Goal: Task Accomplishment & Management: Manage account settings

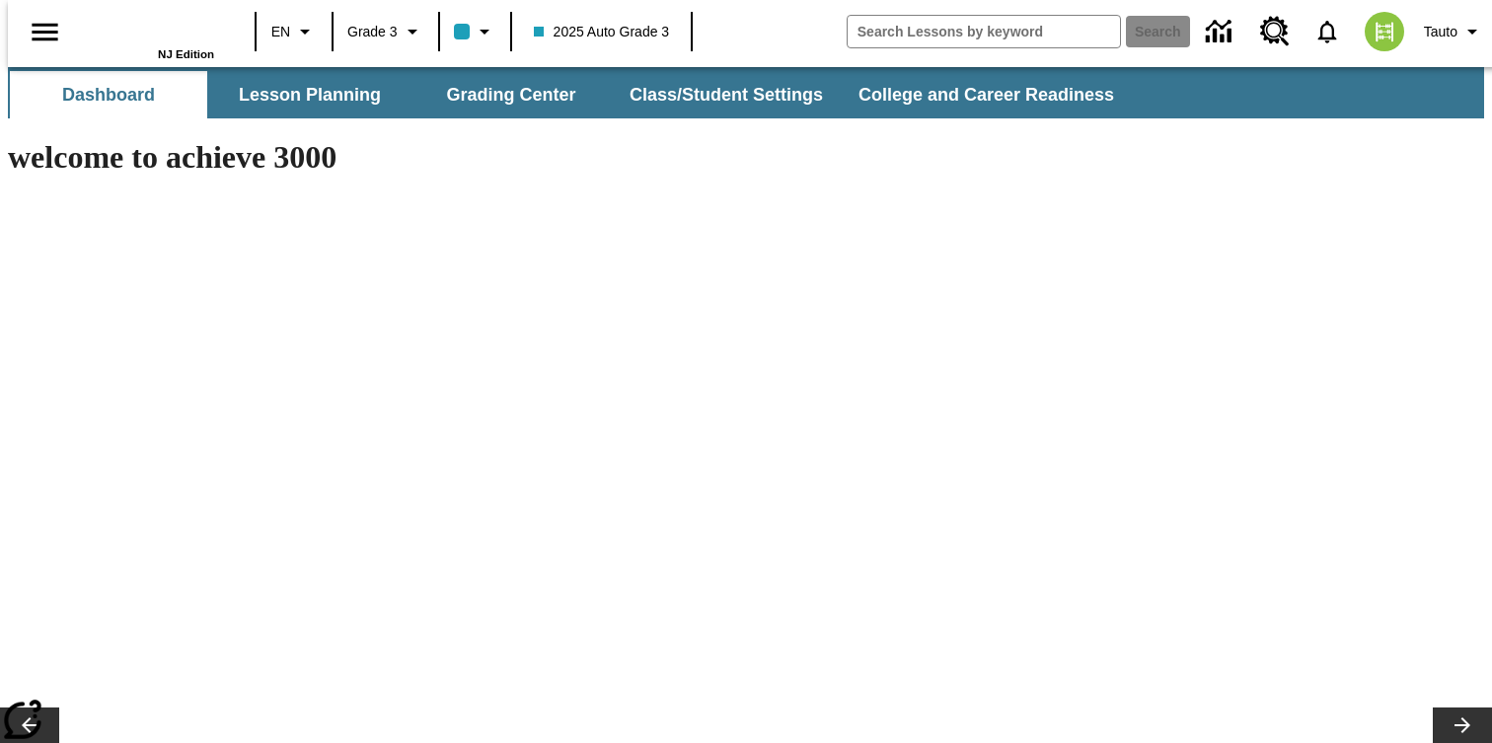
type input "-1"
click at [663, 91] on button "Class/Student Settings" at bounding box center [727, 94] width 227 height 47
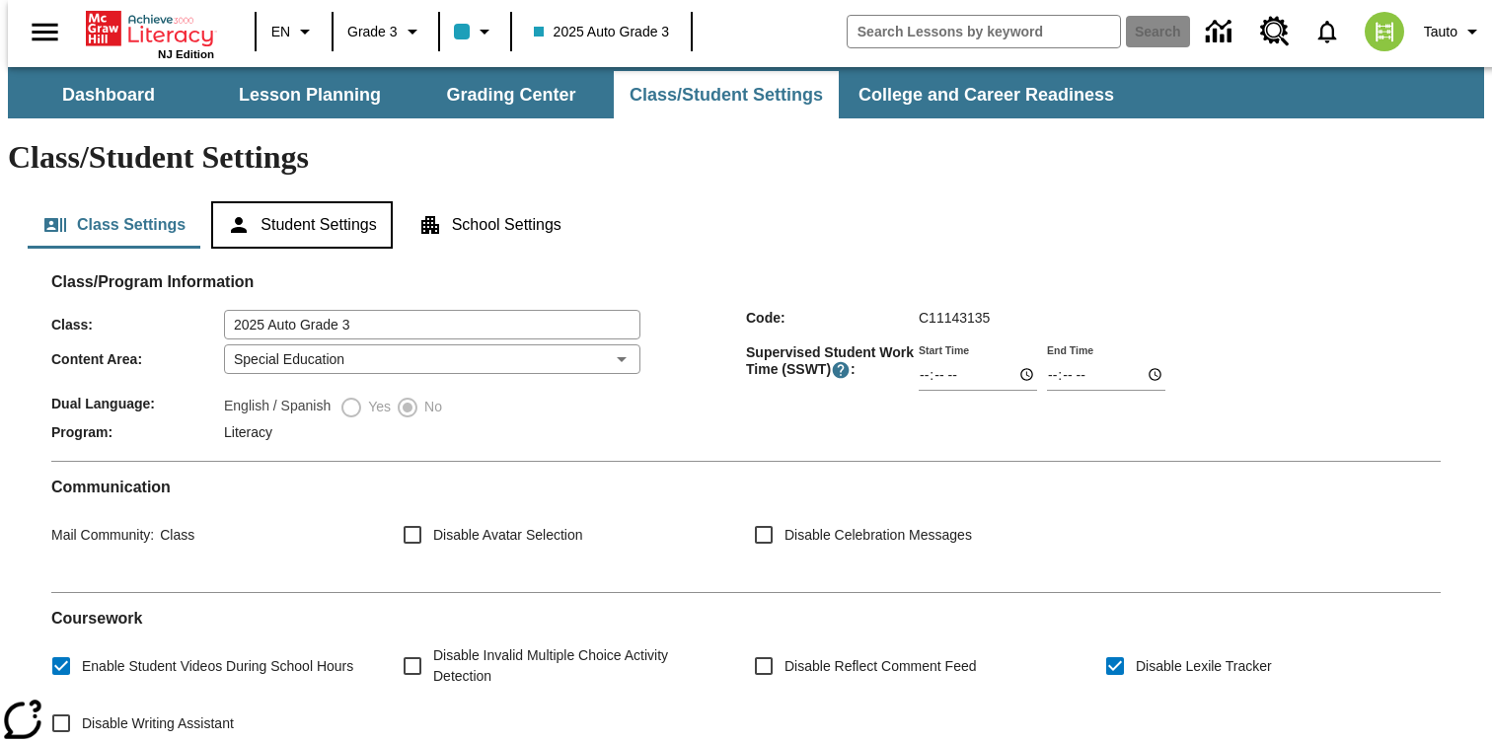
click at [358, 201] on button "Student Settings" at bounding box center [301, 224] width 181 height 47
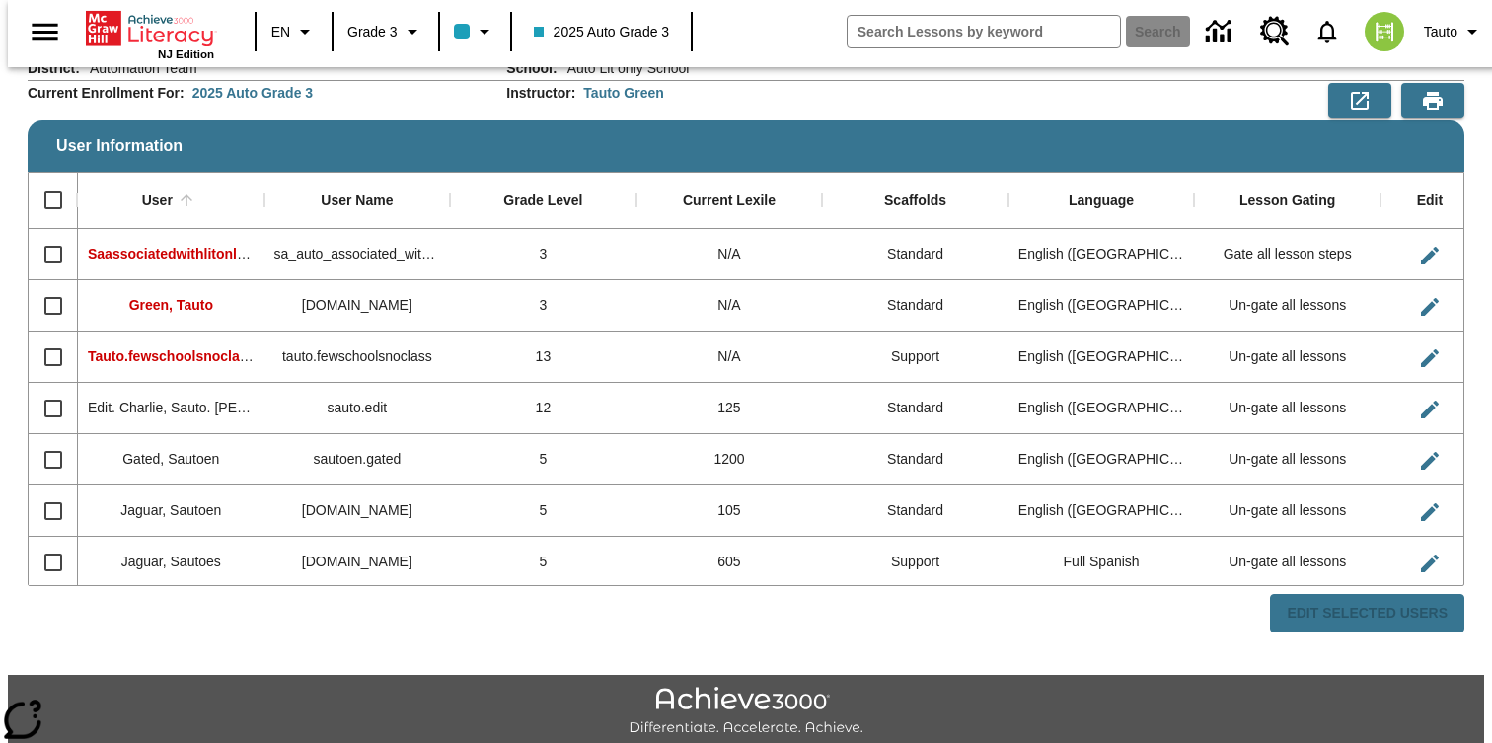
scroll to position [194, 0]
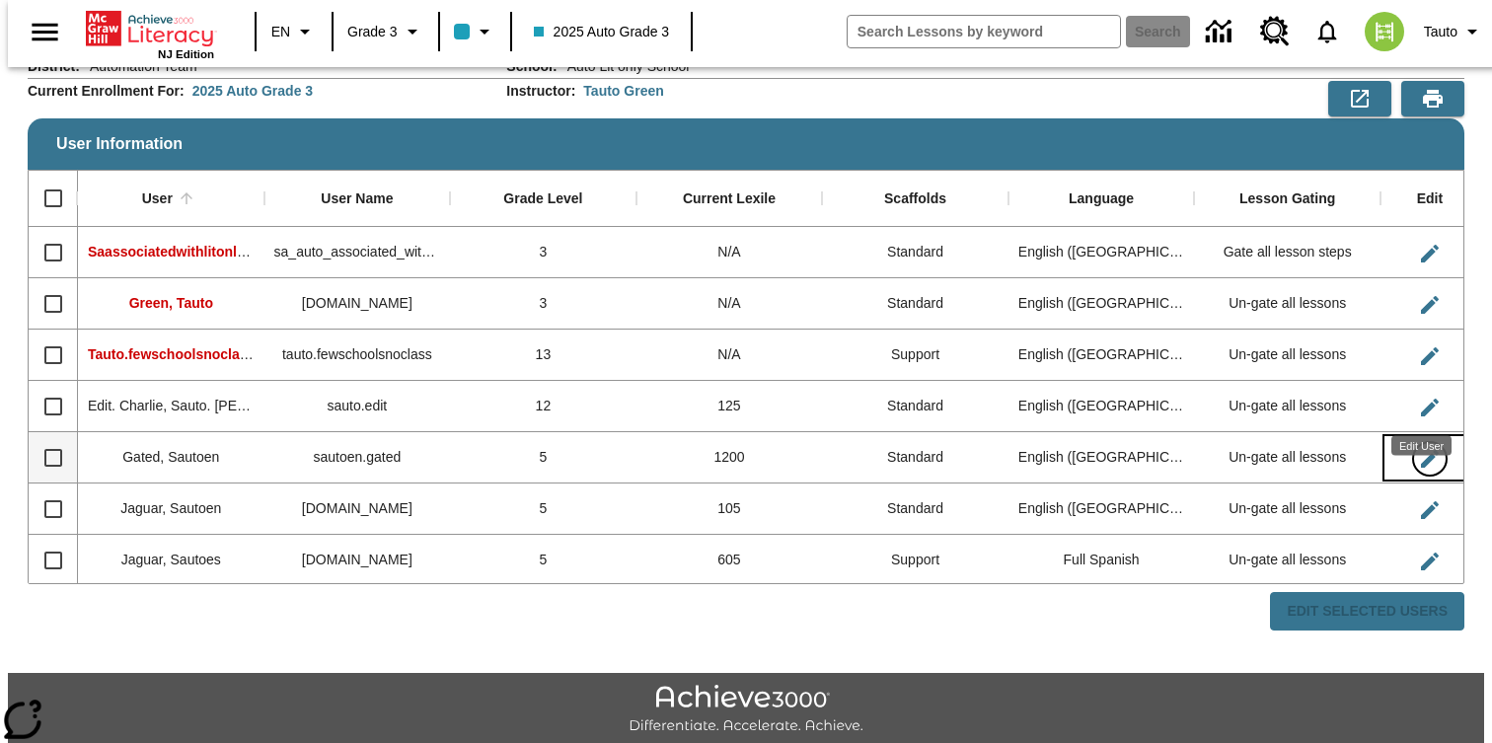
click at [1418, 447] on icon "Edit User" at bounding box center [1430, 459] width 24 height 24
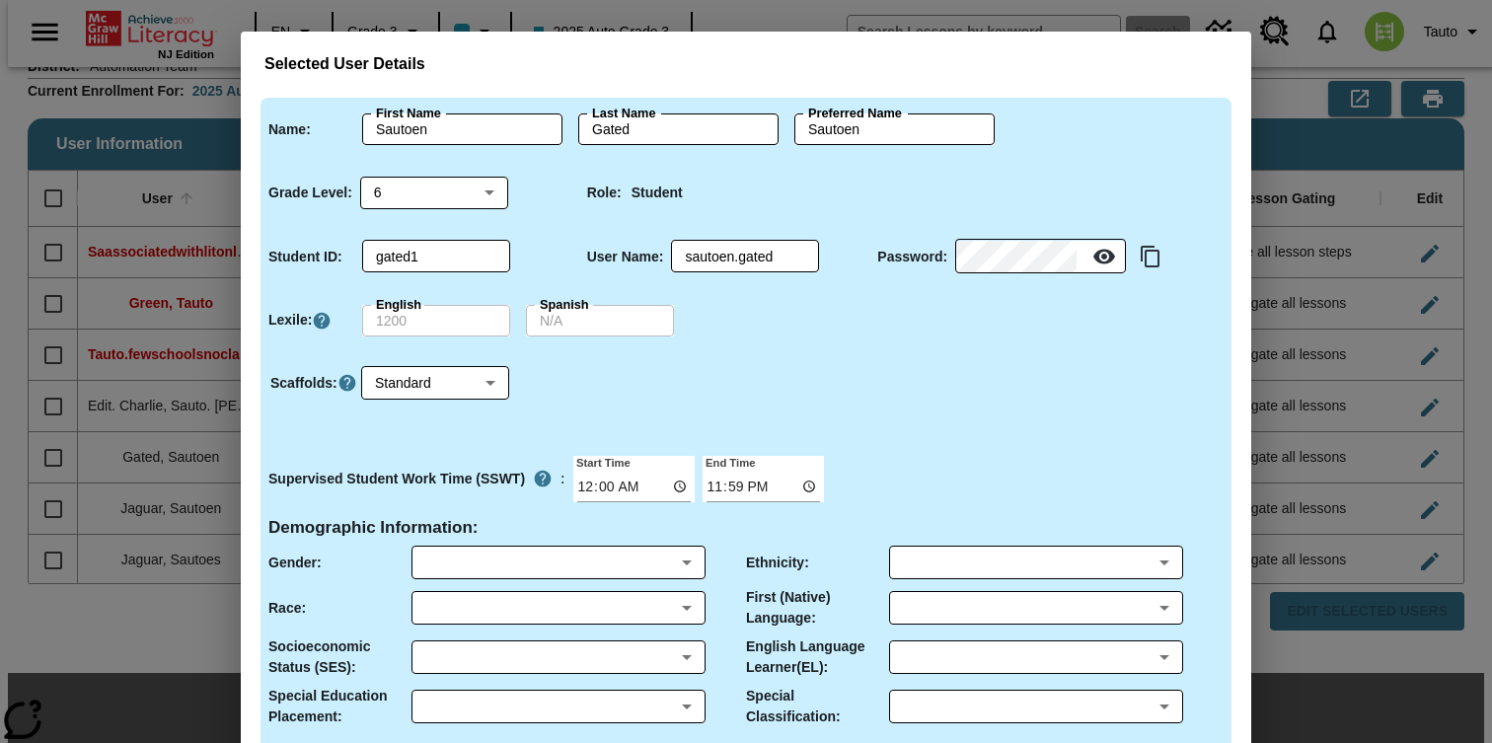
click at [1354, 352] on div "Selected User Details Name : First Name Sautoen First Name Last Name Gated Last…" at bounding box center [746, 371] width 1492 height 743
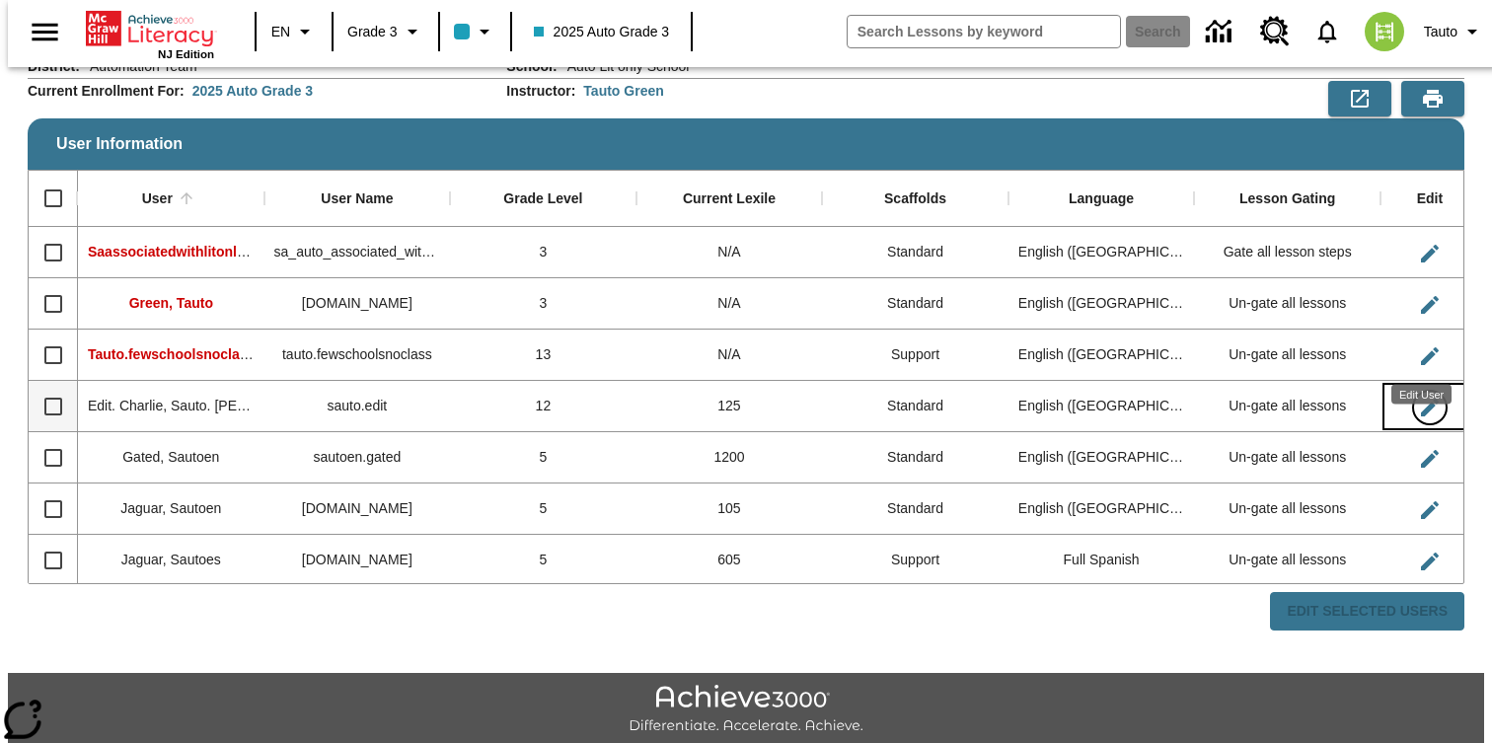
click at [1421, 399] on icon "Edit User" at bounding box center [1430, 408] width 18 height 18
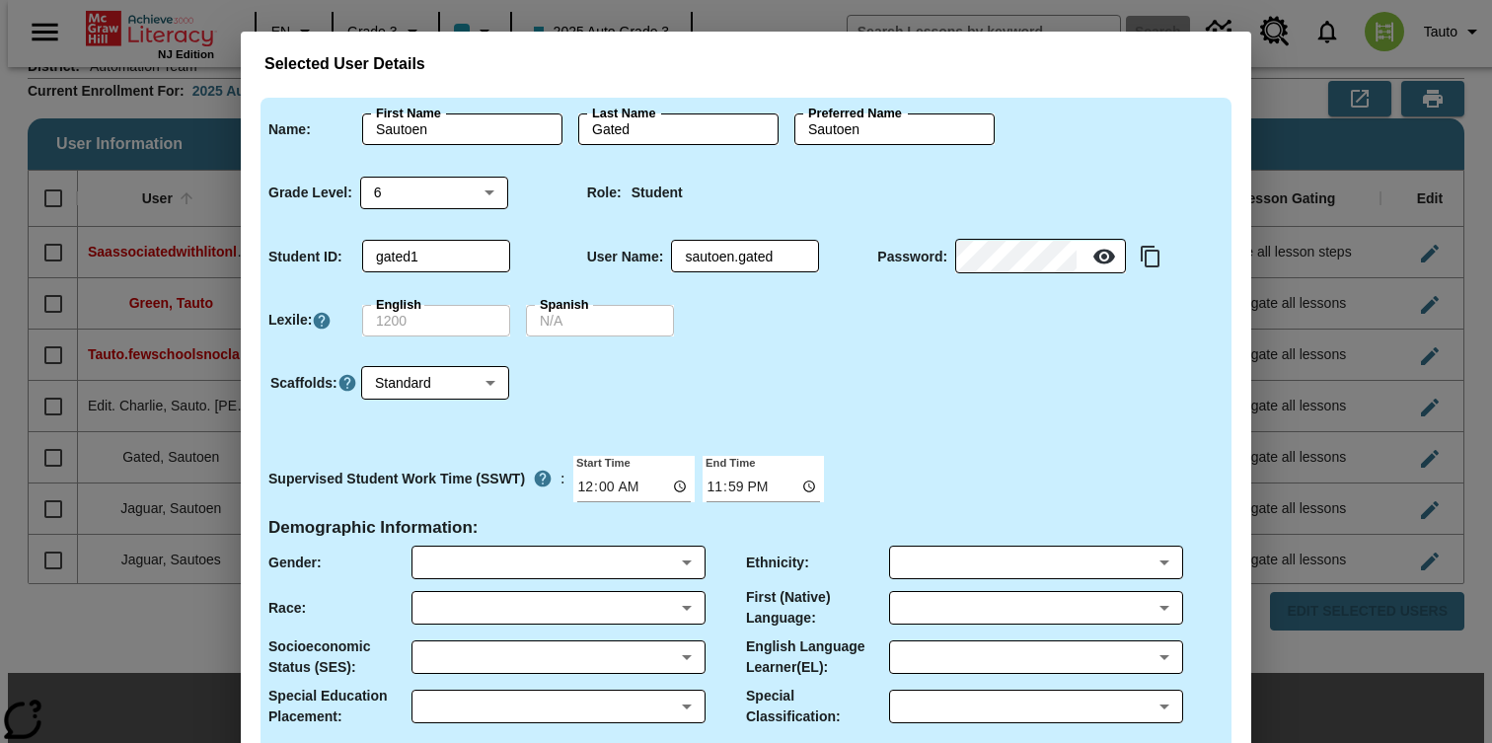
type input "Sauto. Charlie"
type input "Edit. Charlie"
type input "Sauto. Charlie.Edit. Charlie"
type input "12"
type input "Edit1"
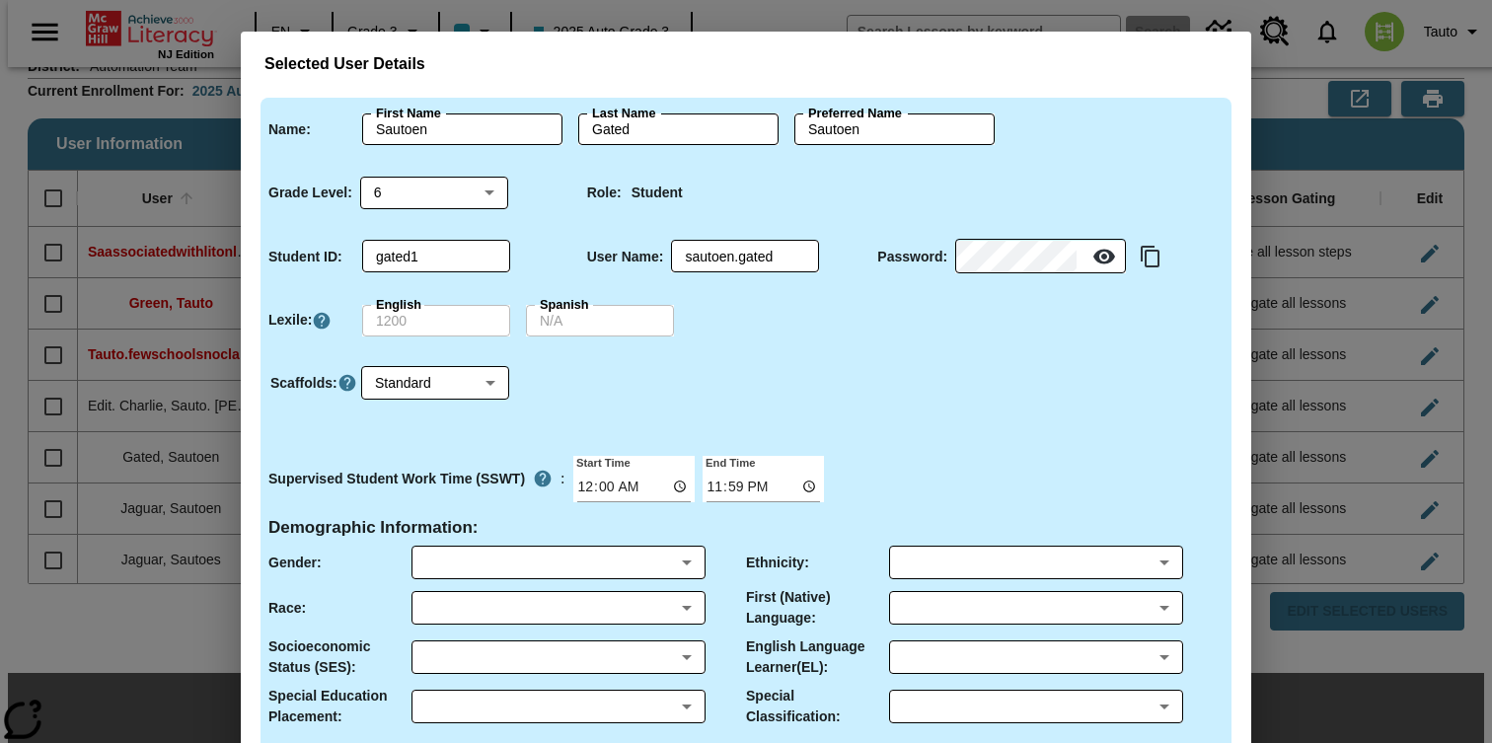
type input "sauto.edit"
type input "M"
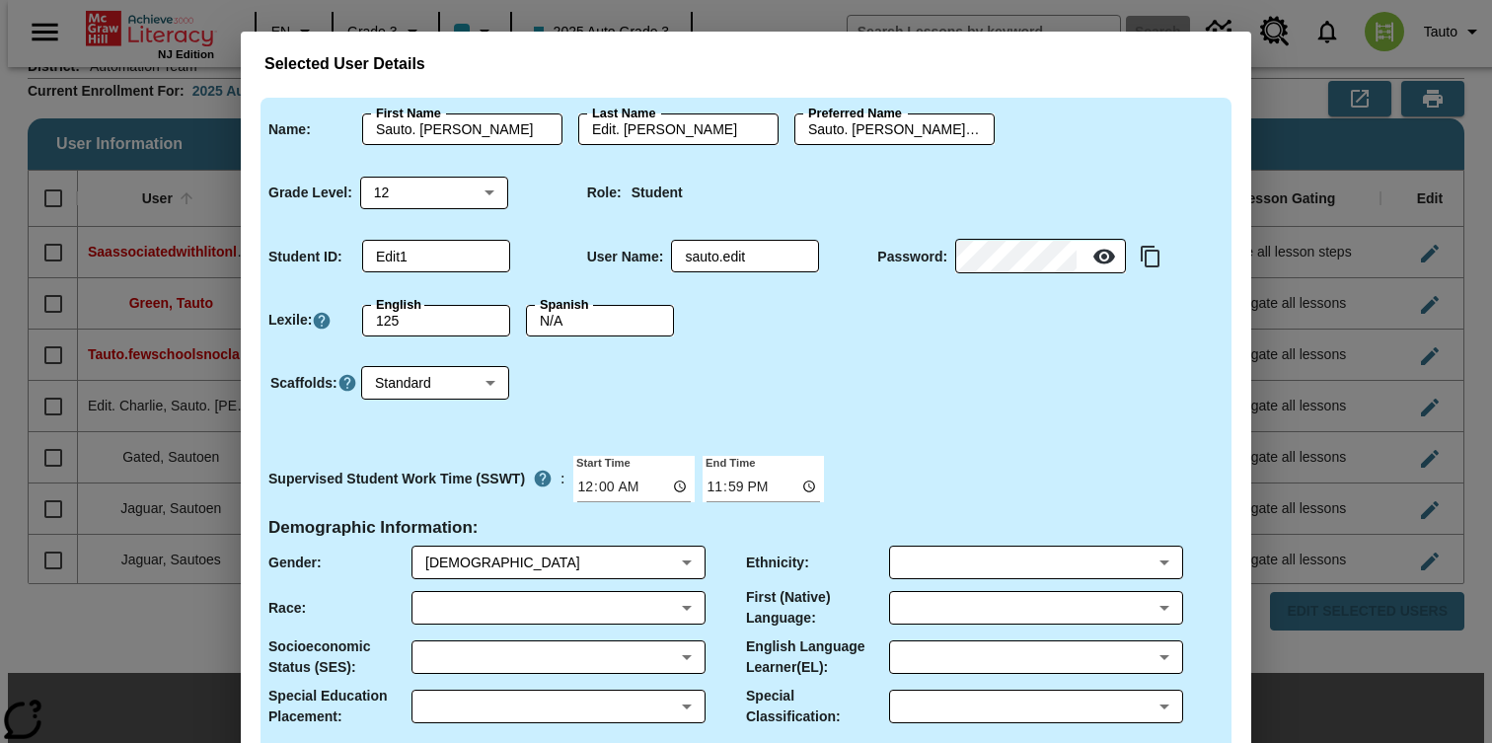
click at [1325, 312] on div "Selected User Details Name : First Name Sauto. Charlie First Name Last Name Edi…" at bounding box center [746, 371] width 1492 height 743
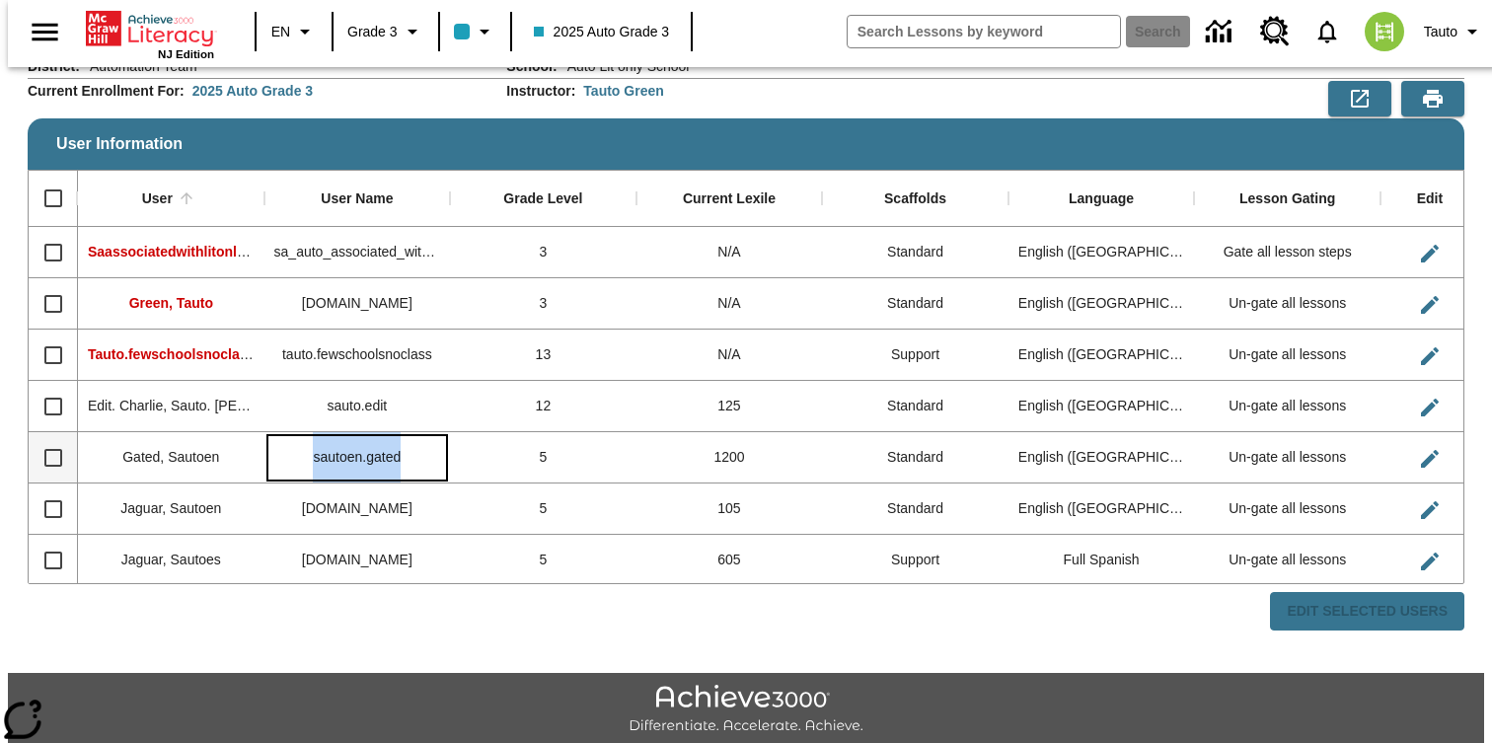
drag, startPoint x: 302, startPoint y: 403, endPoint x: 401, endPoint y: 403, distance: 98.7
click at [401, 432] on div "sautoen.gated" at bounding box center [357, 457] width 186 height 51
copy div "sautoen.gated"
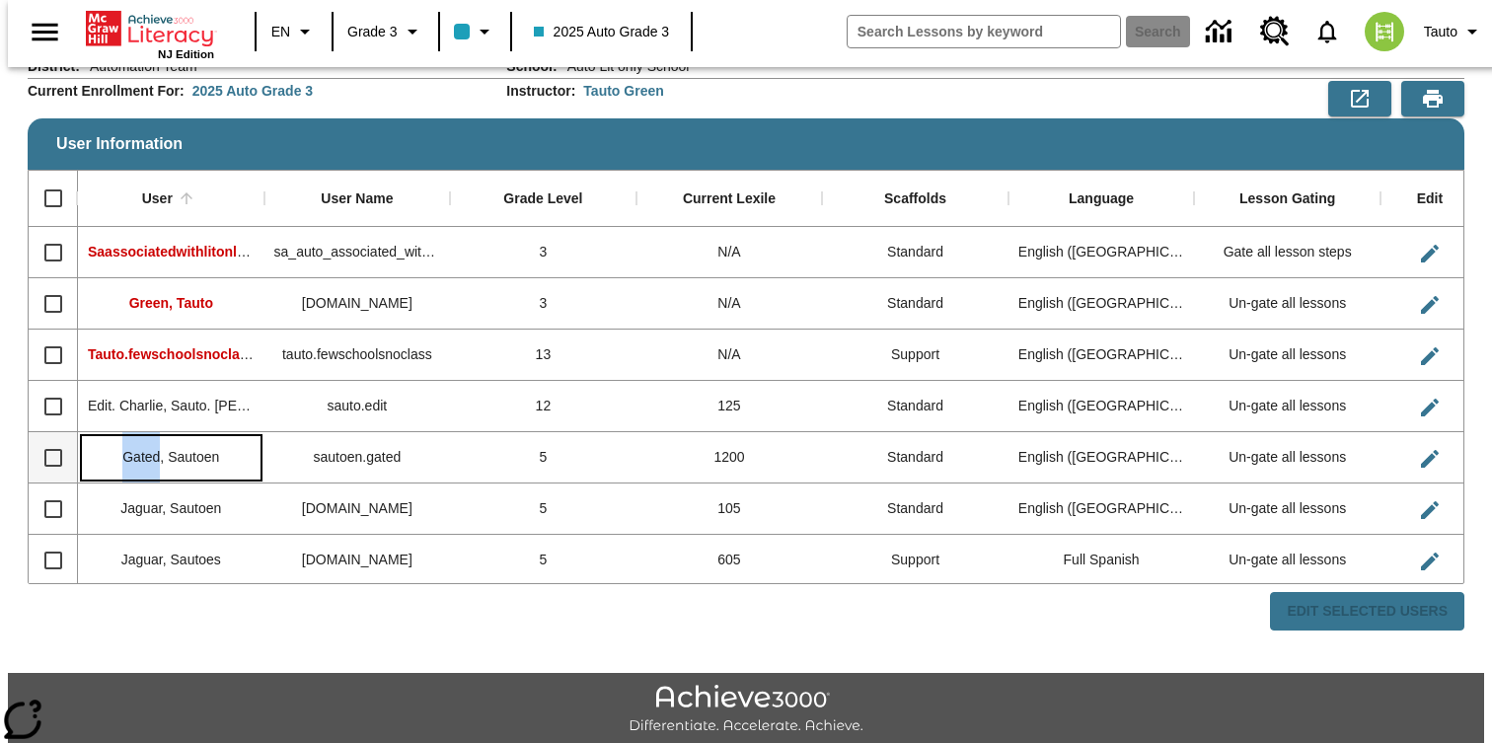
drag, startPoint x: 110, startPoint y: 401, endPoint x: 152, endPoint y: 401, distance: 42.4
click at [152, 432] on div "Gated, Sautoen" at bounding box center [171, 457] width 186 height 51
copy span "Gated"
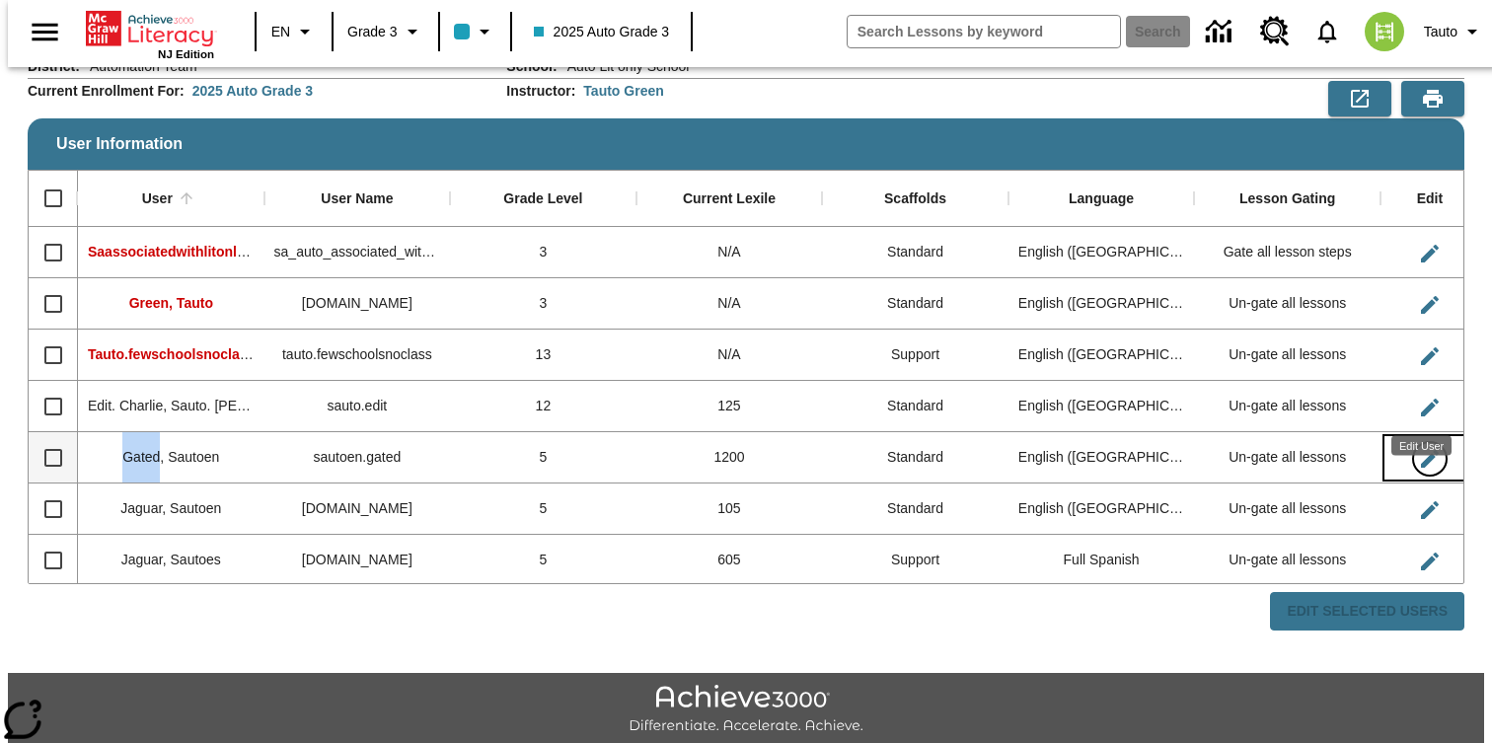
click at [1425, 447] on icon "Edit User" at bounding box center [1430, 459] width 24 height 24
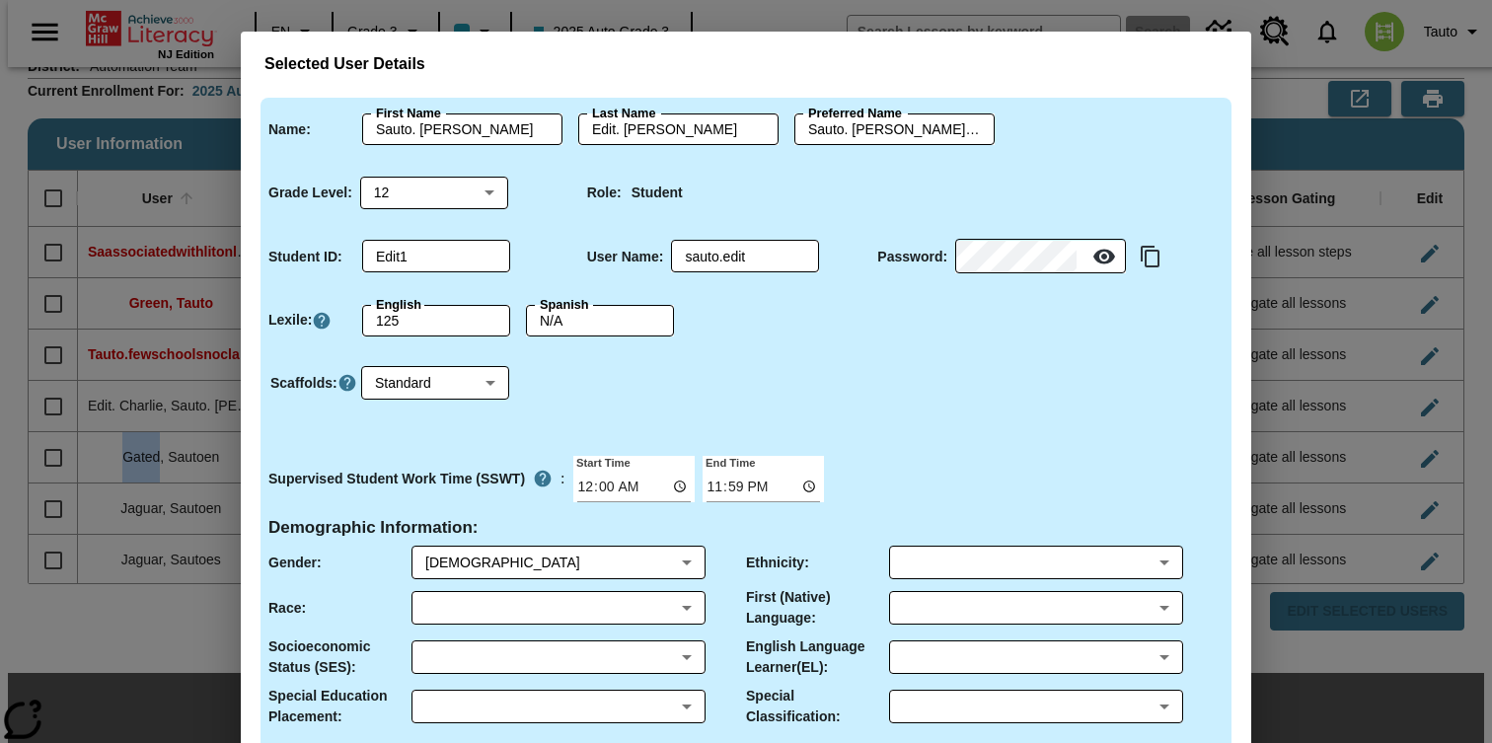
type input "Sauto. [PERSON_NAME]"
type input "Gated. [PERSON_NAME]"
type input "Sauto. [PERSON_NAME].Gated. [PERSON_NAME]"
type input "7"
type input "gated1"
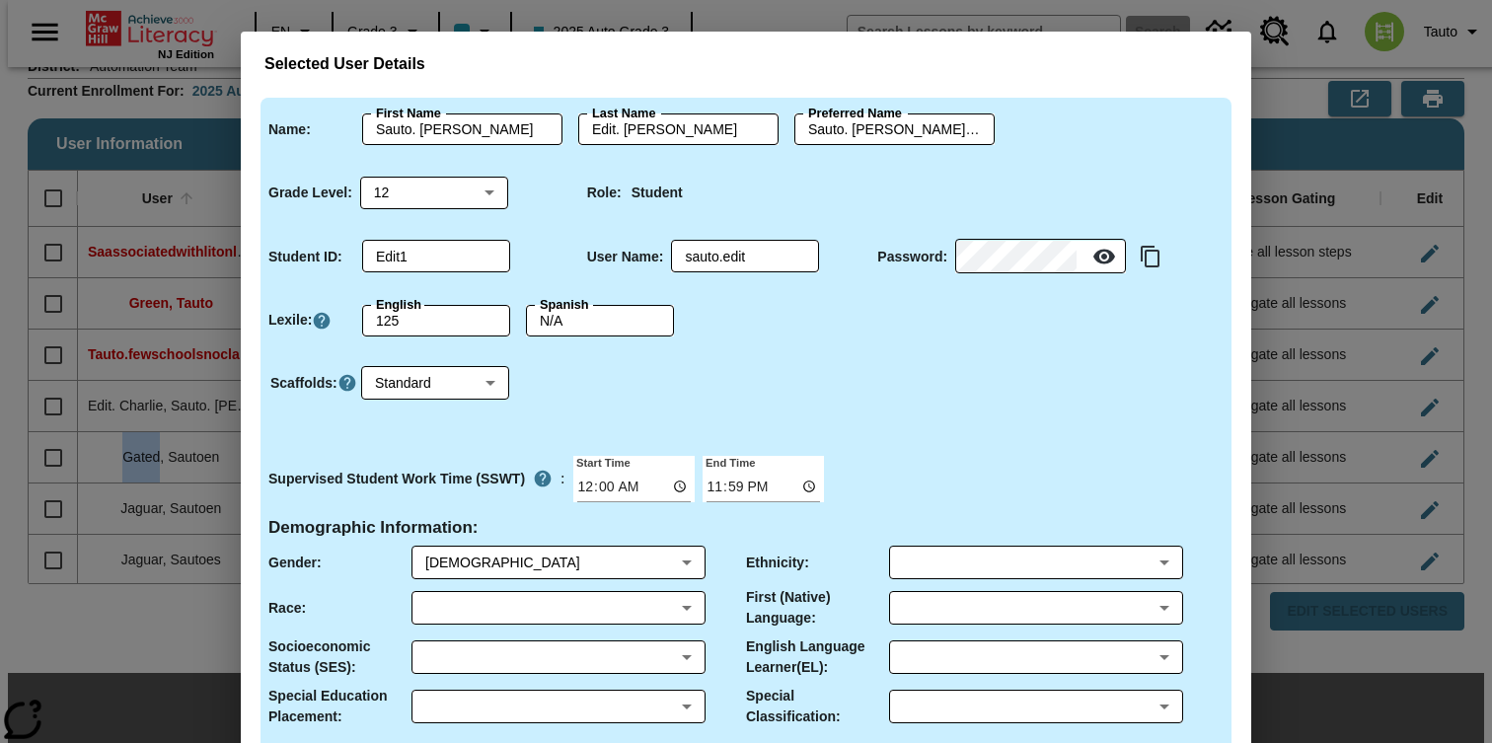
type input "sautoen.gated"
click at [1375, 347] on div "Selected User Details Name : First Name [PERSON_NAME]. [PERSON_NAME] First Name…" at bounding box center [746, 371] width 1492 height 743
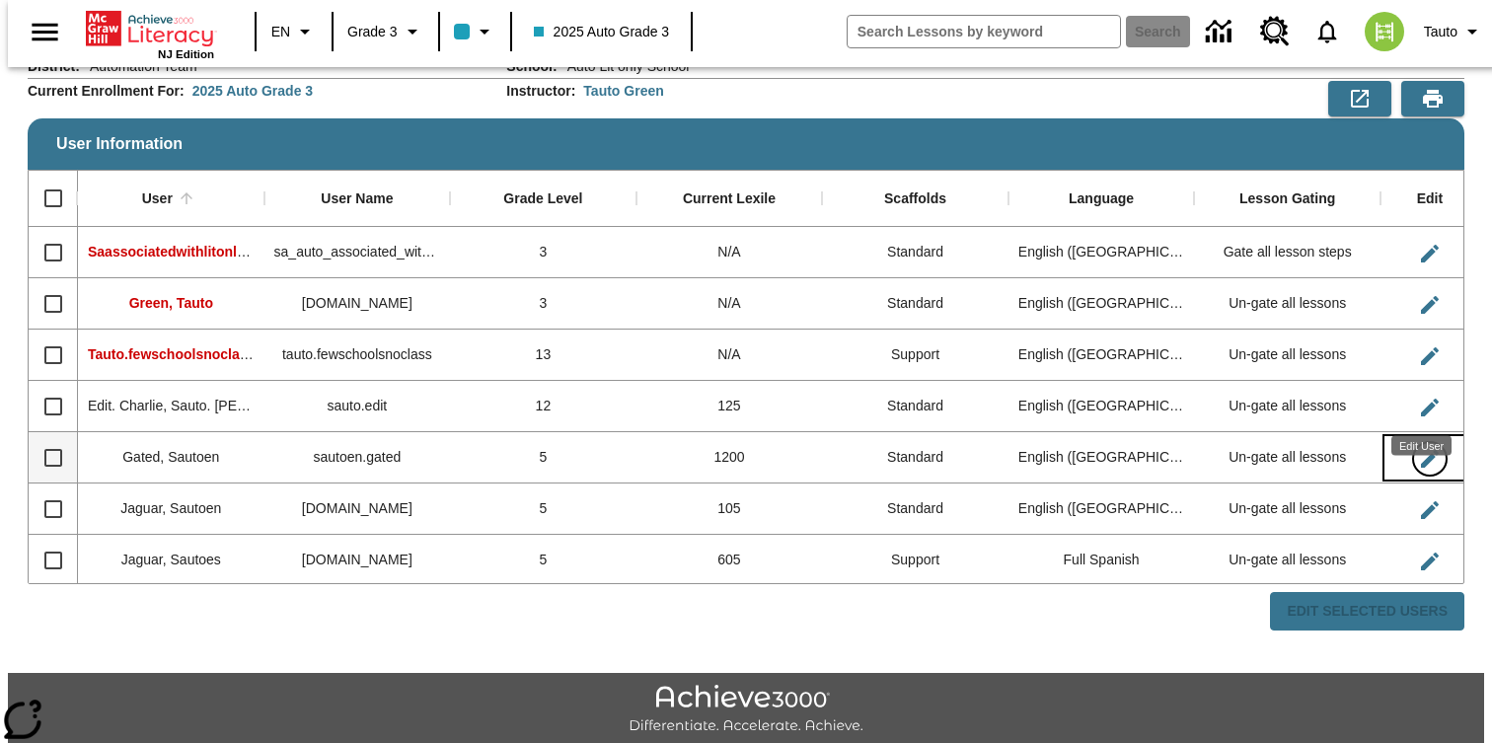
click at [1421, 450] on icon "Edit User" at bounding box center [1430, 459] width 18 height 18
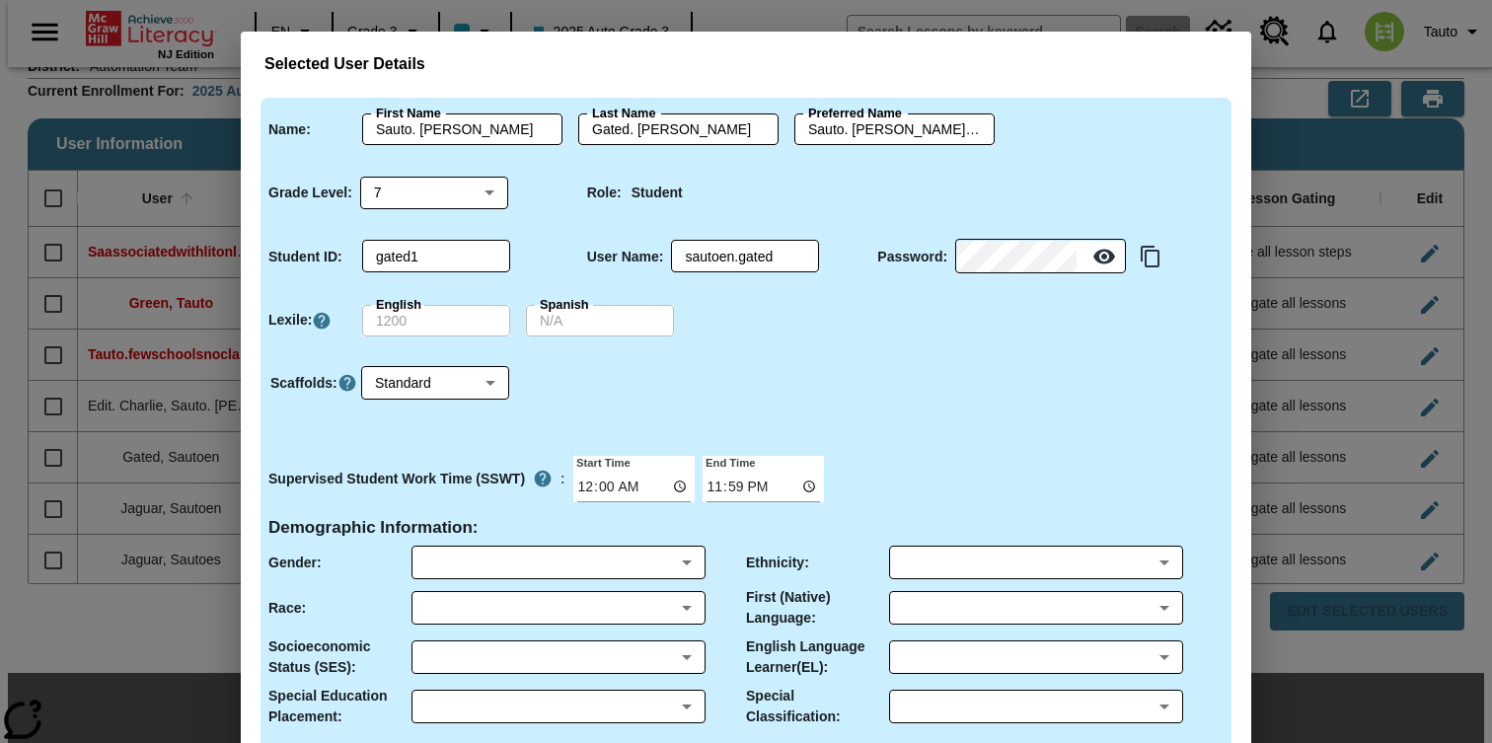
click at [1349, 323] on div "Selected User Details Name : First Name [PERSON_NAME]. [PERSON_NAME] First Name…" at bounding box center [746, 371] width 1492 height 743
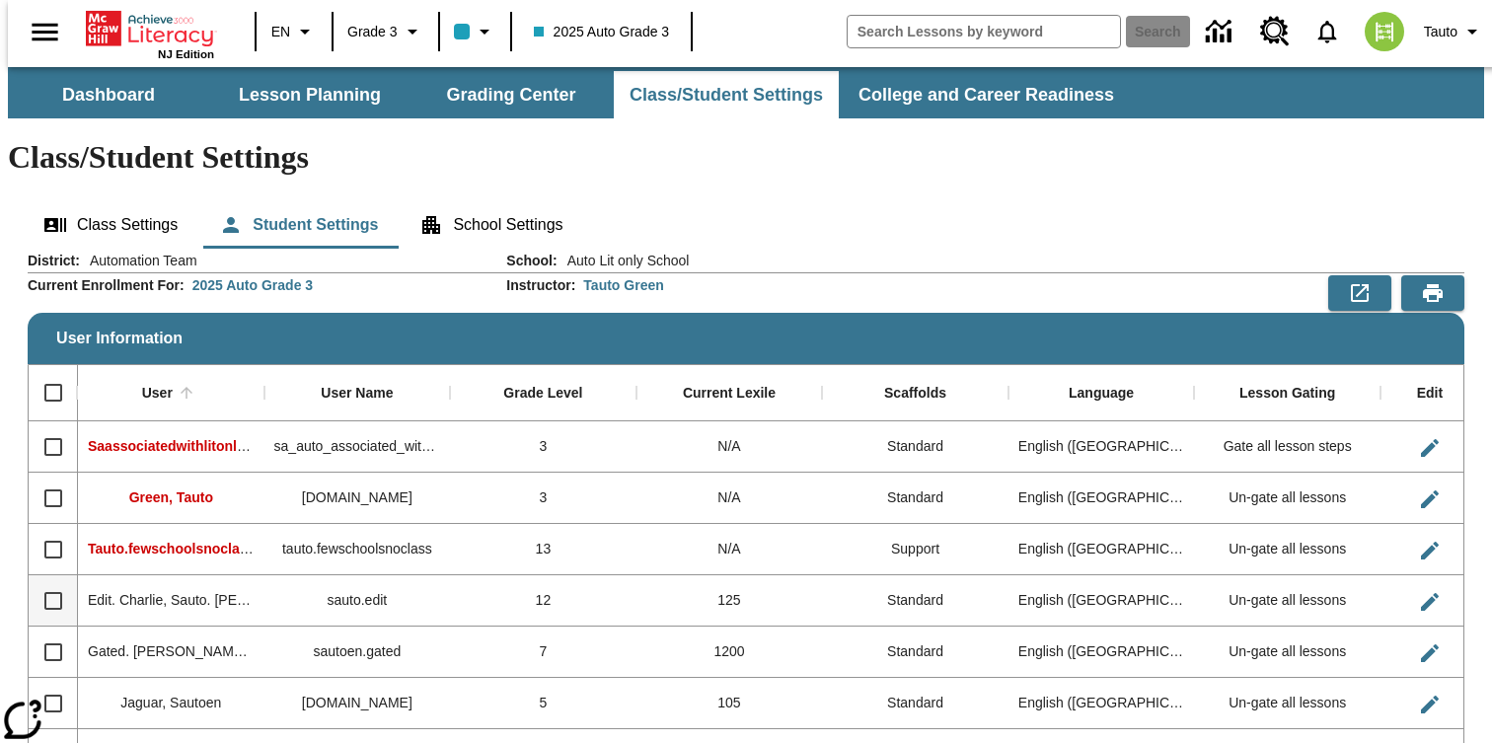
scroll to position [46, 0]
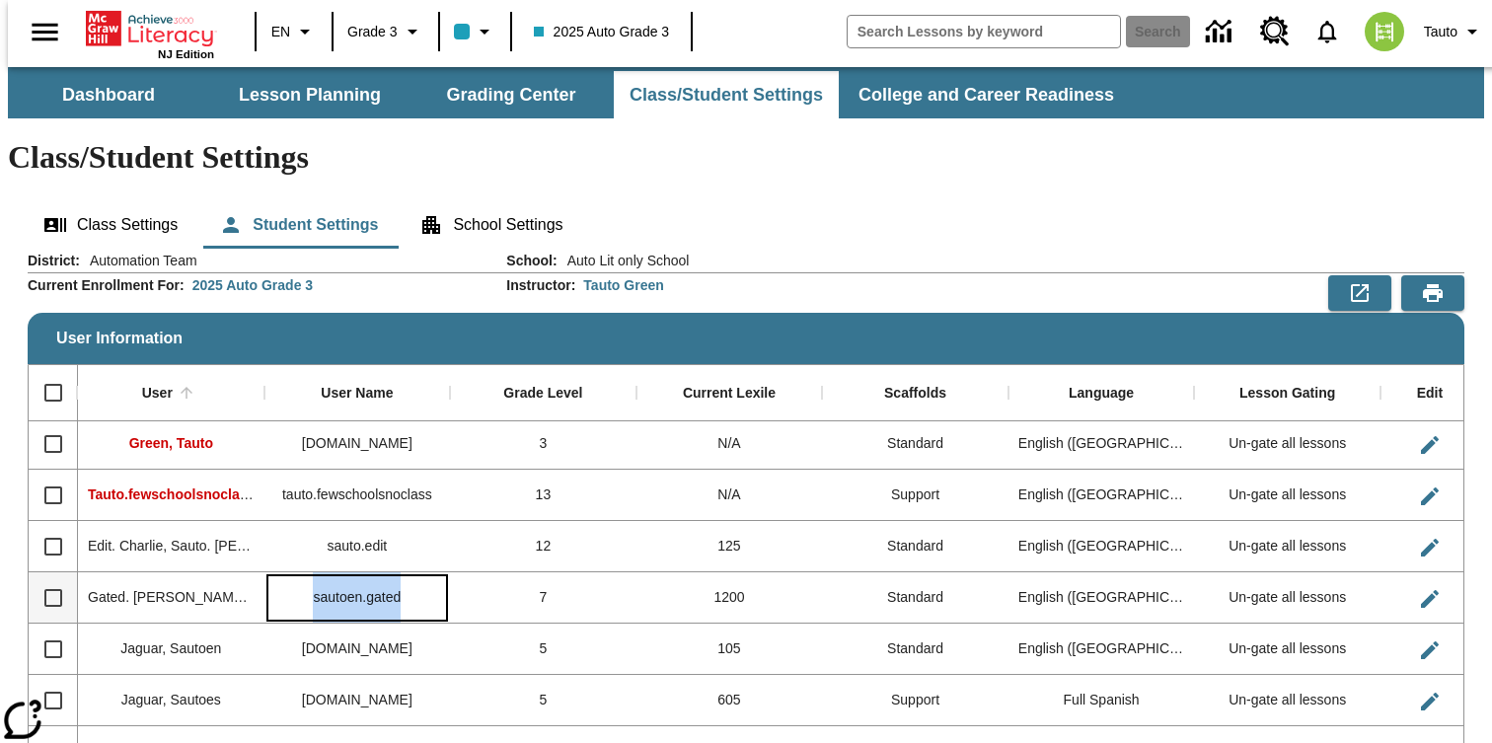
drag, startPoint x: 301, startPoint y: 541, endPoint x: 415, endPoint y: 541, distance: 114.4
click at [415, 572] on div "sautoen.gated" at bounding box center [357, 597] width 186 height 51
copy div "sautoen.gated"
click at [1419, 587] on icon "Edit User" at bounding box center [1430, 599] width 24 height 24
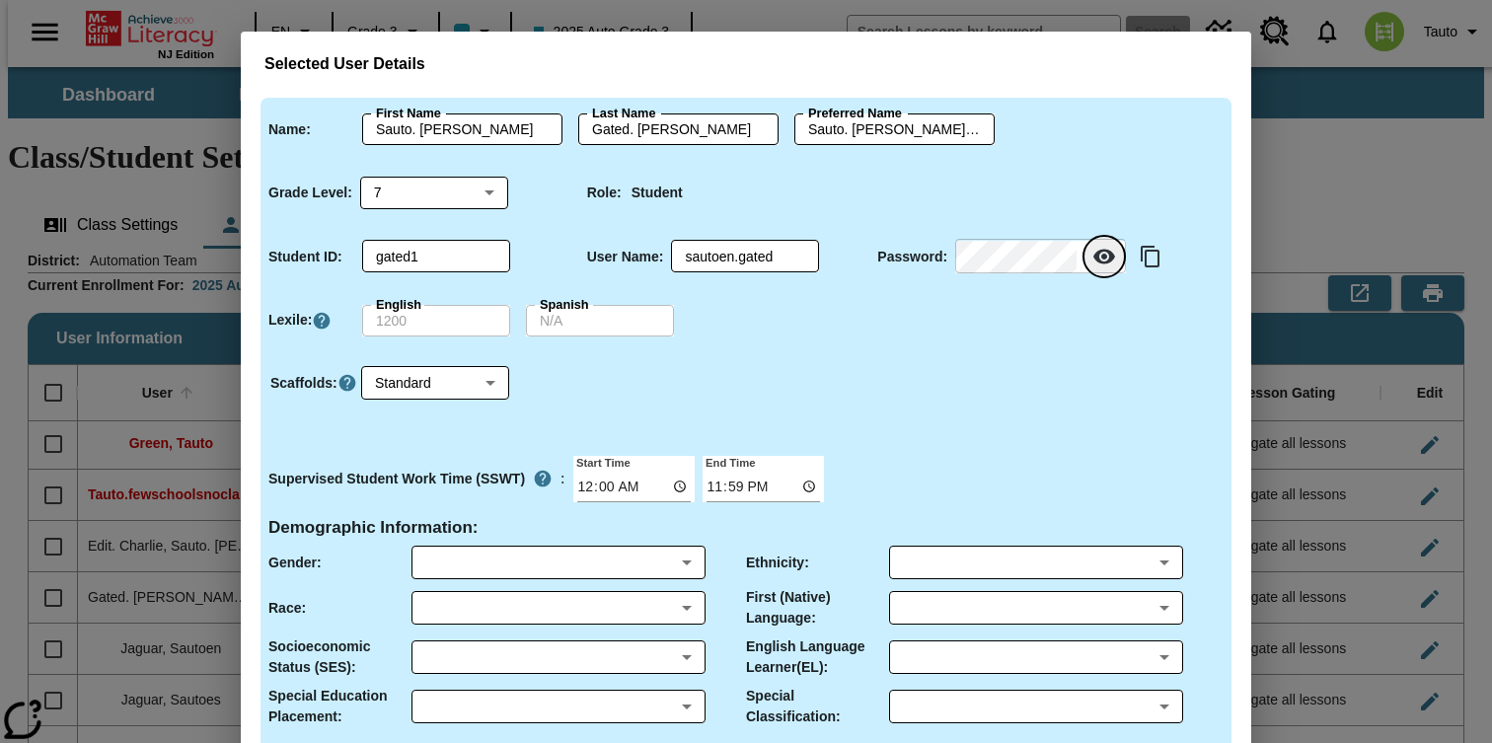
click at [1103, 253] on icon "Reveal Password" at bounding box center [1104, 257] width 24 height 24
click at [997, 394] on div "Scaffolds : Standard 0 ​" at bounding box center [738, 396] width 971 height 104
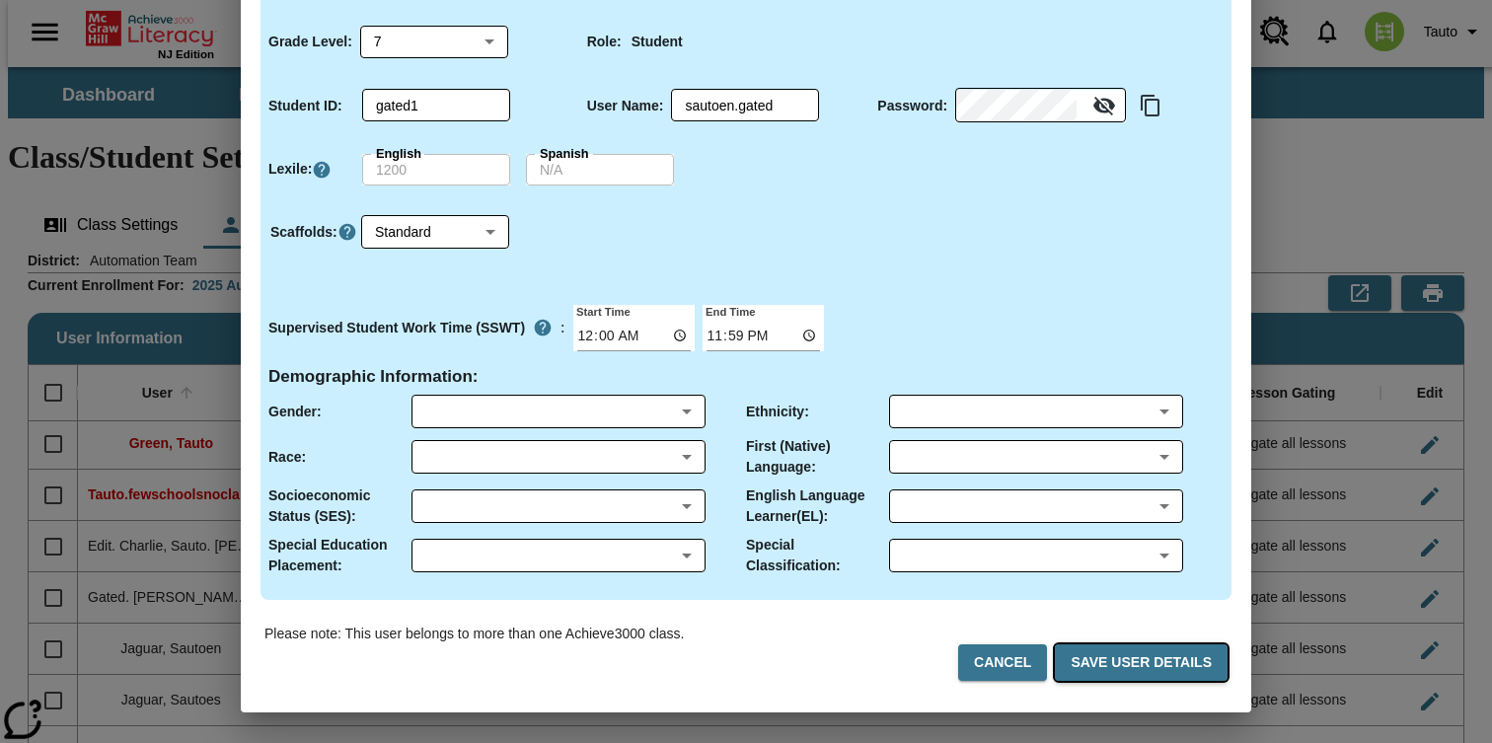
click at [1126, 662] on button "Save User Details" at bounding box center [1141, 662] width 173 height 37
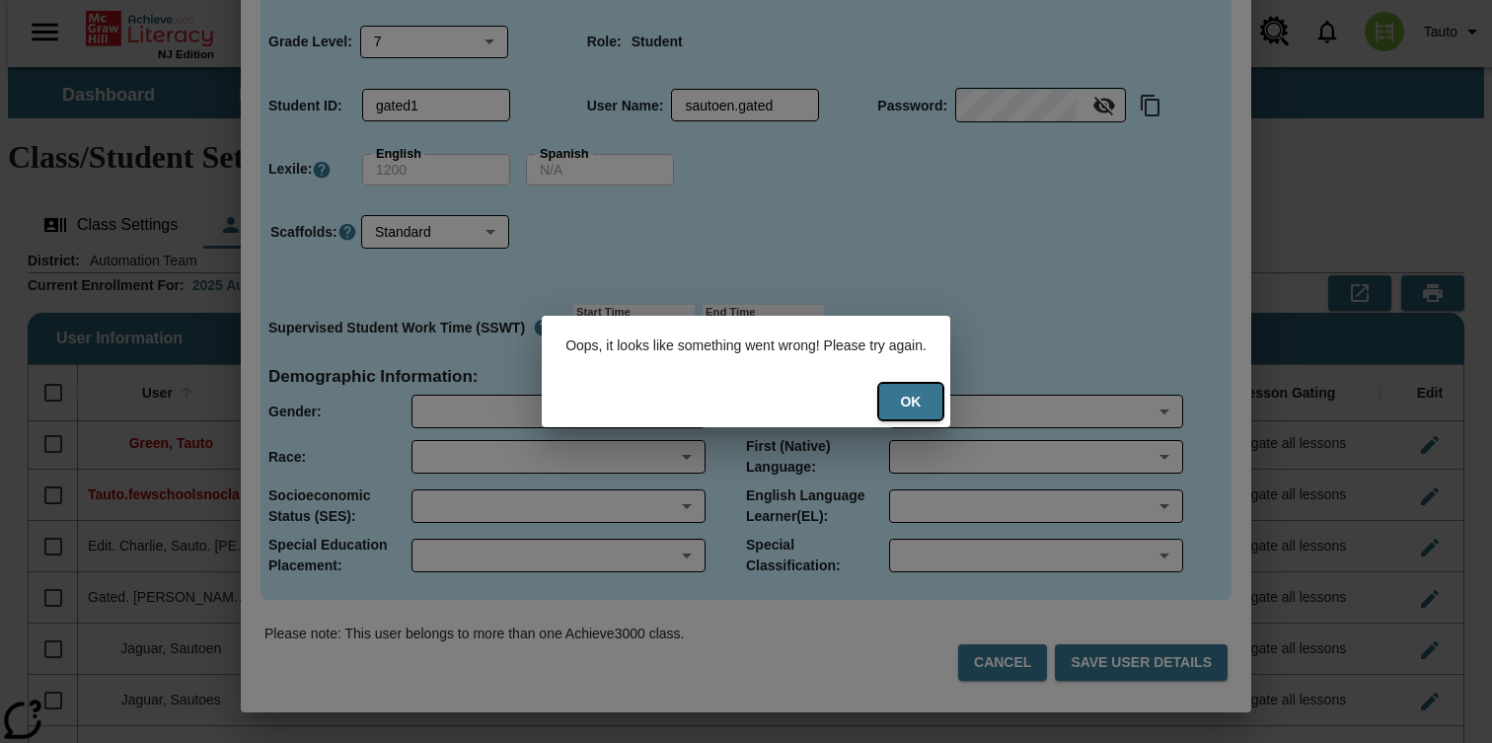
click at [913, 396] on button "Ok" at bounding box center [910, 402] width 63 height 37
